Goal: Information Seeking & Learning: Find specific fact

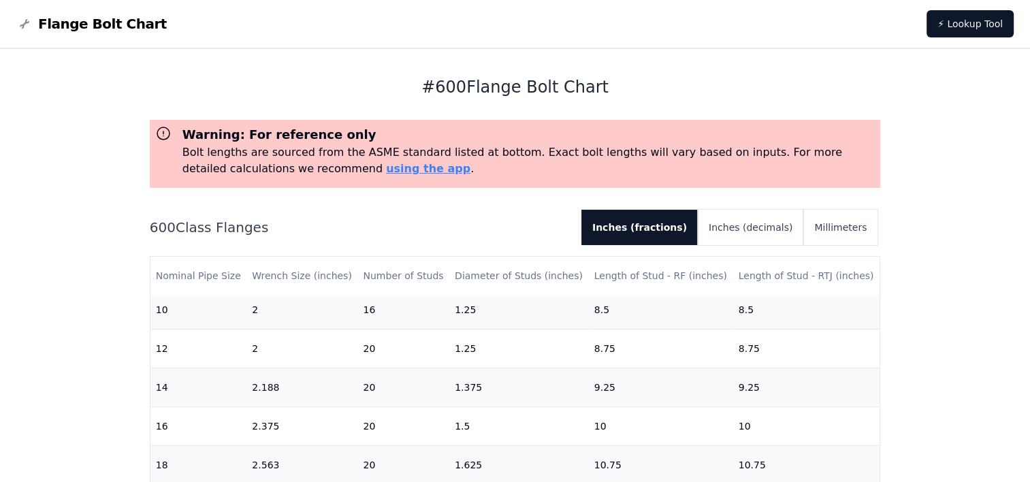
scroll to position [504, 0]
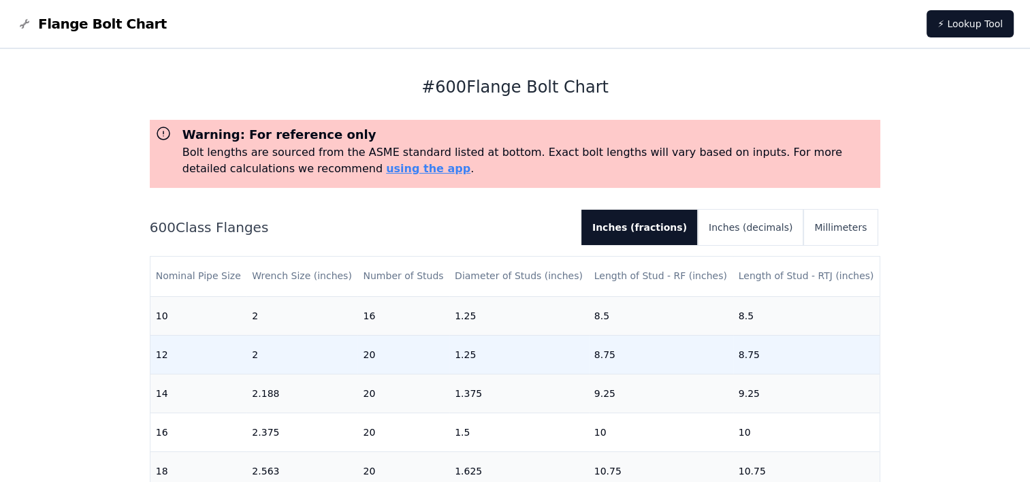
click at [226, 360] on td "12" at bounding box center [198, 354] width 97 height 39
drag, startPoint x: 158, startPoint y: 354, endPoint x: 779, endPoint y: 342, distance: 620.9
click at [779, 342] on tr "12 2 20 1.25 8.75 8.75" at bounding box center [515, 354] width 730 height 39
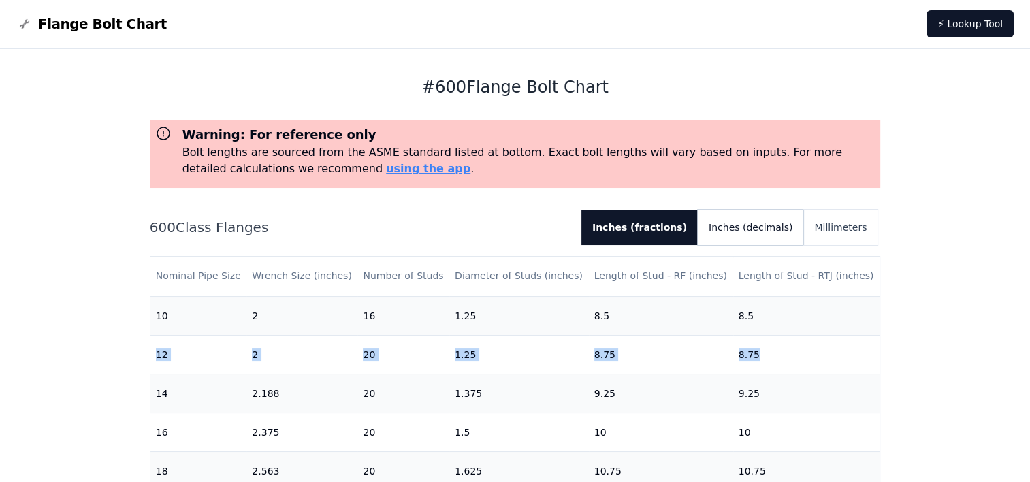
drag, startPoint x: 779, startPoint y: 342, endPoint x: 766, endPoint y: 234, distance: 108.2
click at [766, 234] on button "Inches (decimals)" at bounding box center [750, 227] width 105 height 35
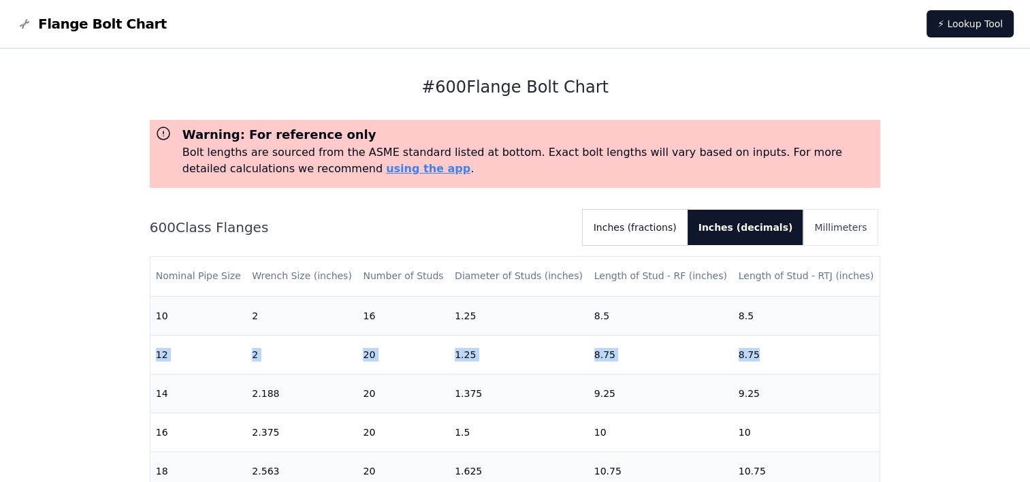
click at [687, 229] on button "Inches (fractions)" at bounding box center [635, 227] width 105 height 35
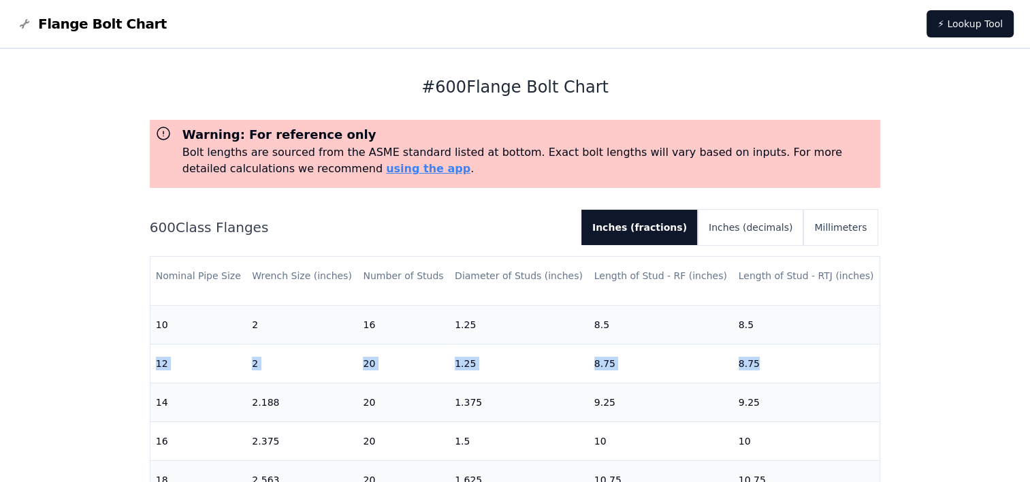
scroll to position [498, 0]
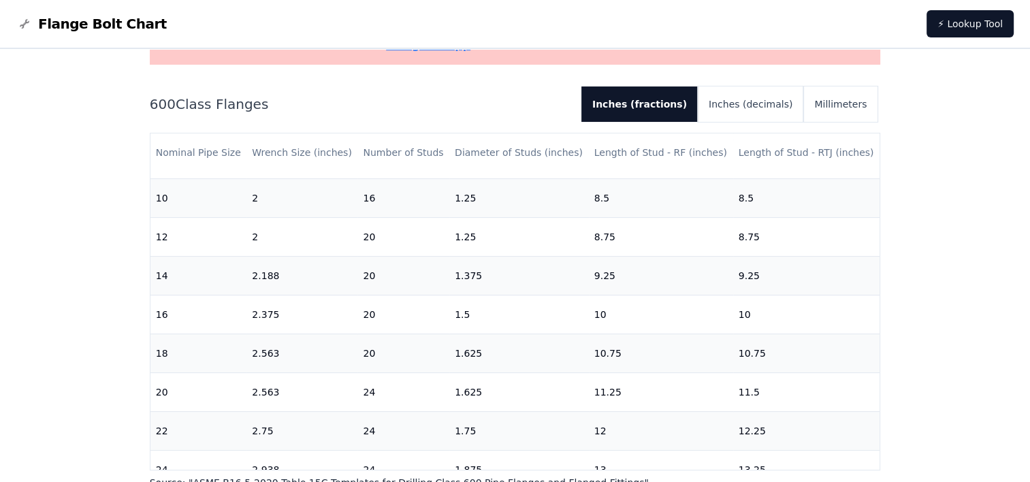
scroll to position [121, 0]
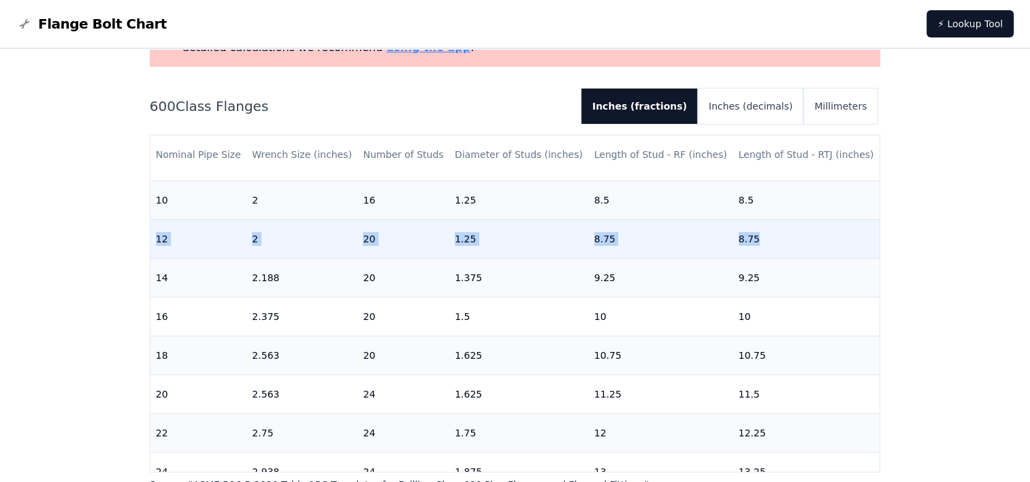
drag, startPoint x: 157, startPoint y: 235, endPoint x: 777, endPoint y: 241, distance: 620.8
click at [777, 241] on tr "12 2 20 1.25 8.75 8.75" at bounding box center [515, 238] width 730 height 39
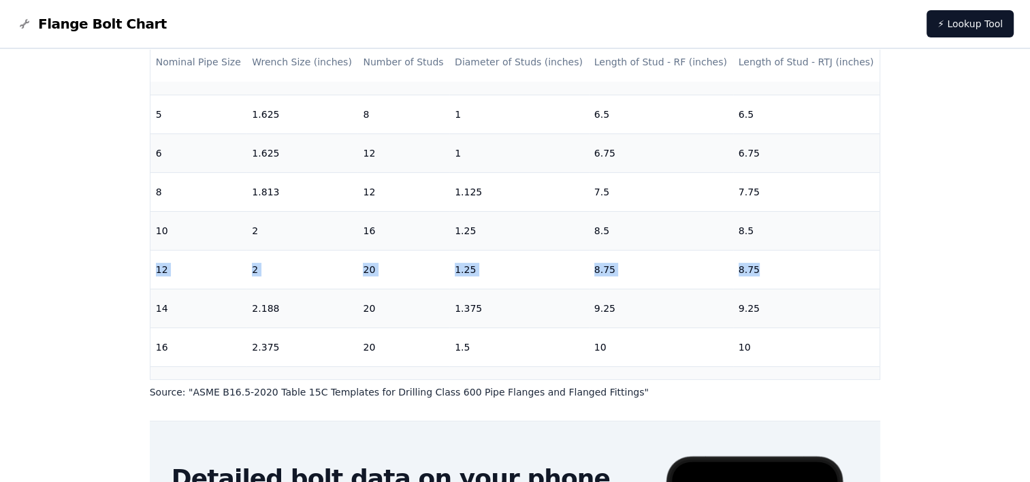
scroll to position [373, 0]
click at [98, 264] on div "# 600 Flange Bolt Chart Warning: For reference only Bolt lengths are sourced fr…" at bounding box center [515, 283] width 1030 height 896
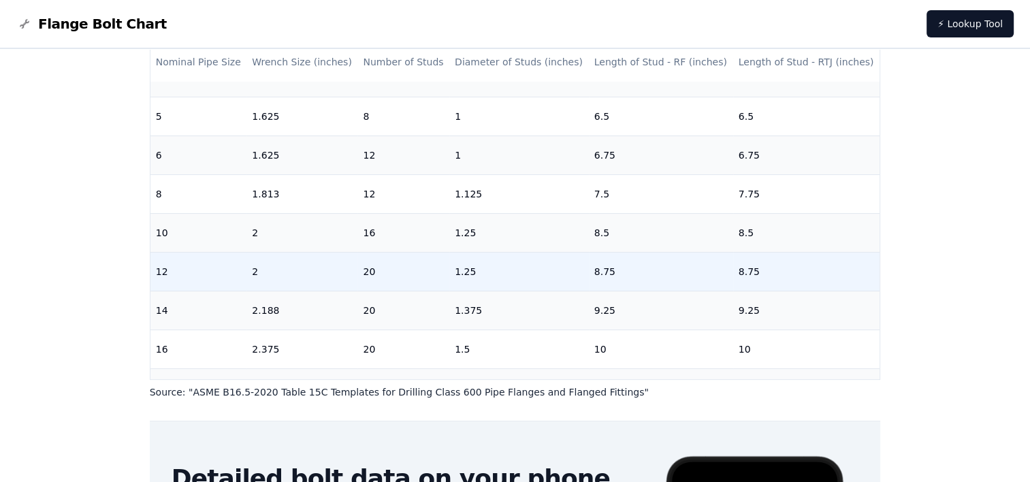
click at [204, 270] on td "12" at bounding box center [198, 271] width 97 height 39
drag, startPoint x: 155, startPoint y: 271, endPoint x: 806, endPoint y: 289, distance: 650.9
click at [806, 289] on tr "12 2 20 1.25 8.75 8.75" at bounding box center [515, 271] width 730 height 39
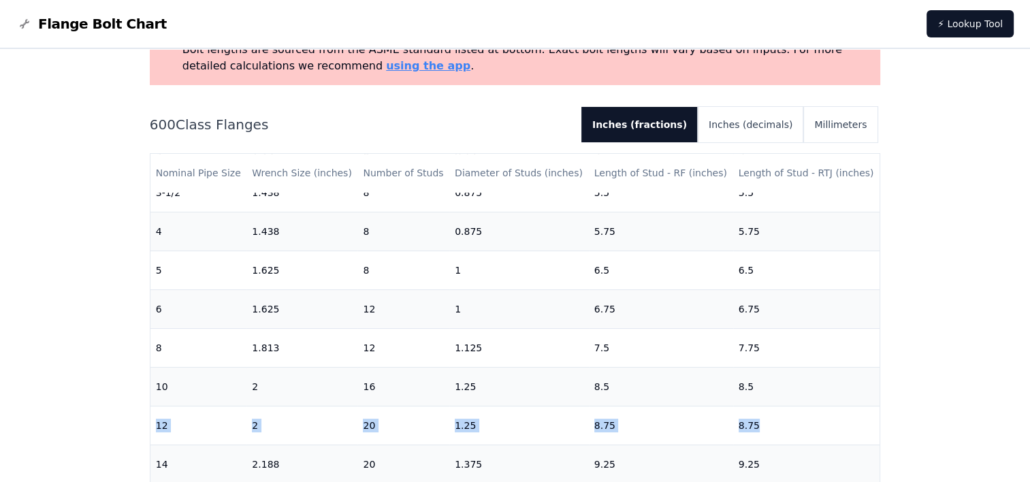
scroll to position [101, 0]
click at [688, 123] on button "Inches (fractions)" at bounding box center [639, 125] width 116 height 35
click at [817, 120] on button "Millimeters" at bounding box center [840, 125] width 74 height 35
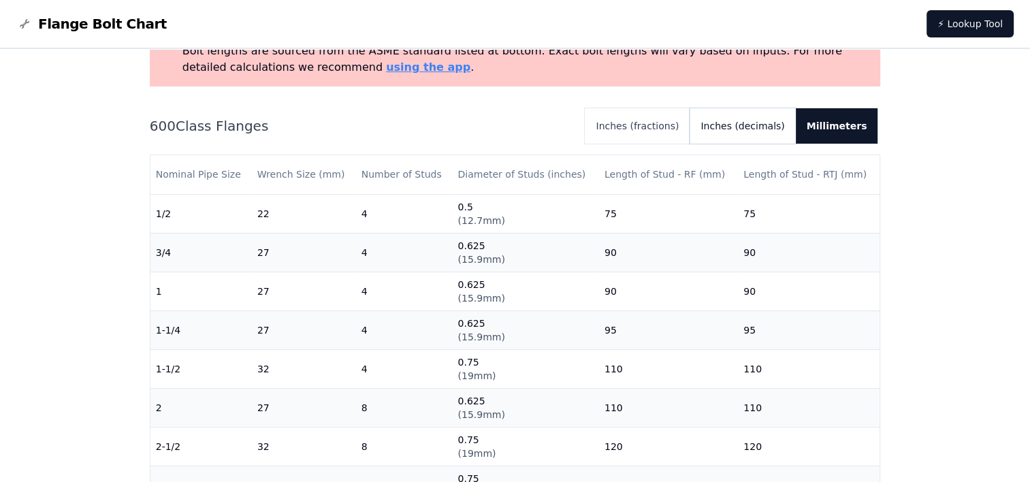
click at [766, 128] on button "Inches (decimals)" at bounding box center [741, 125] width 105 height 35
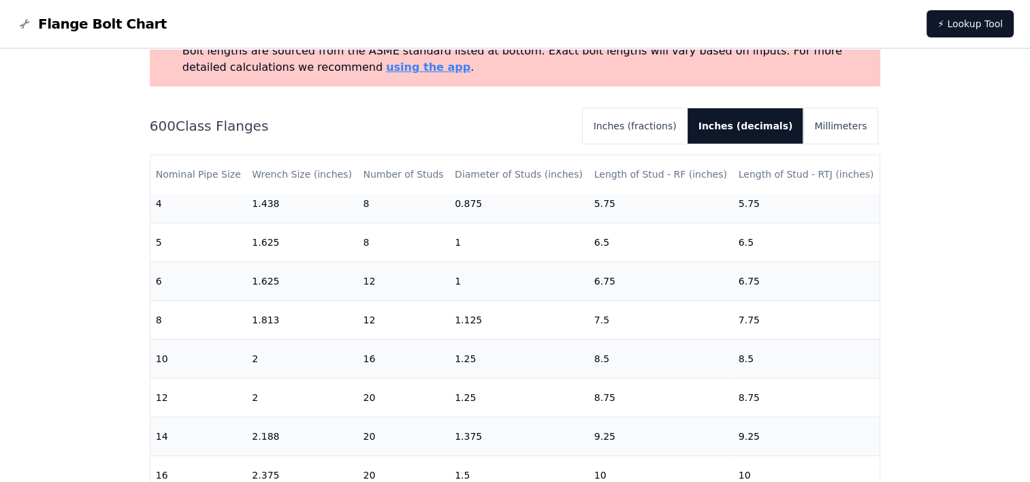
scroll to position [361, 0]
